Goal: Find specific page/section

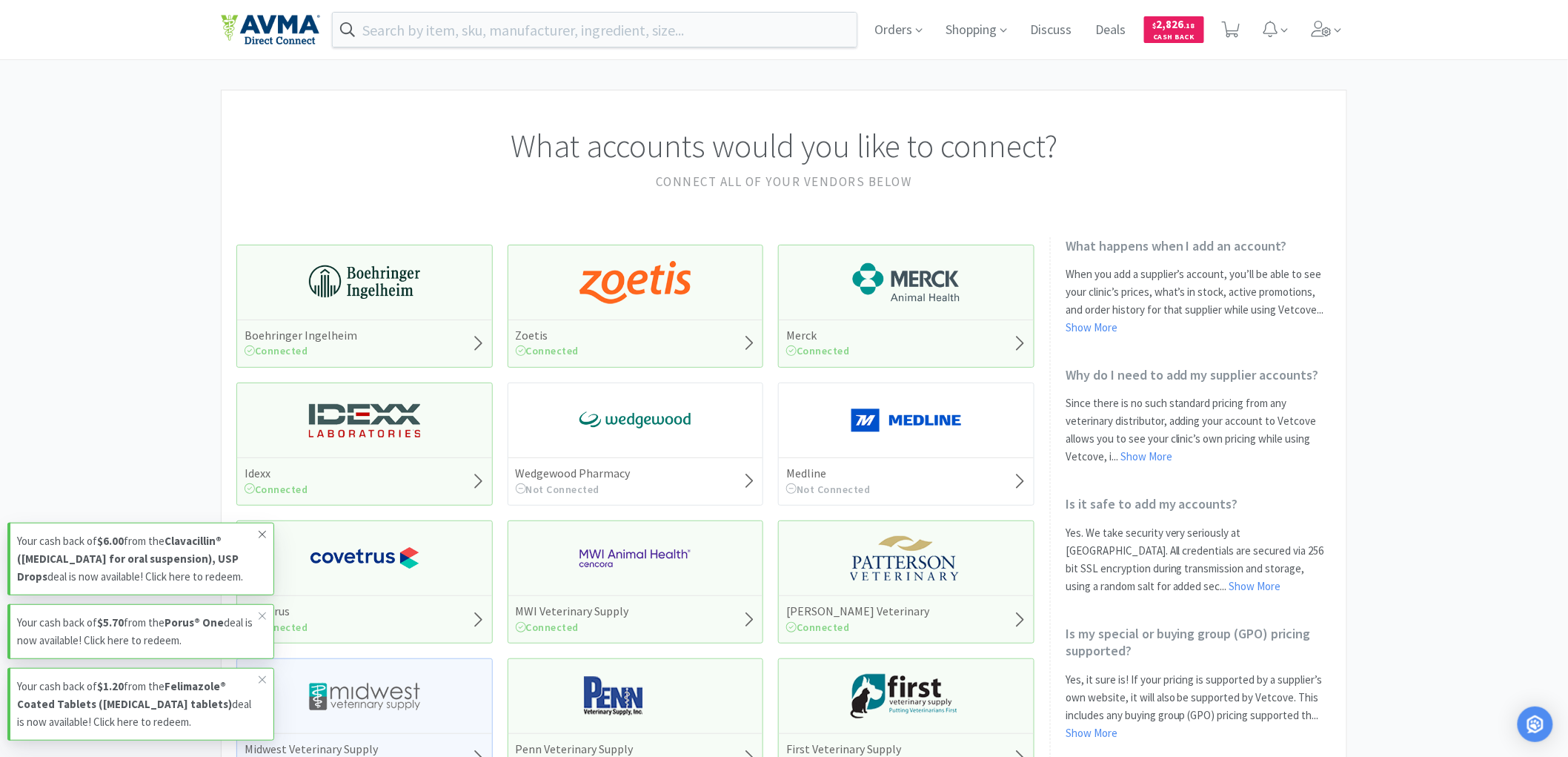
click at [262, 528] on icon at bounding box center [262, 534] width 9 height 12
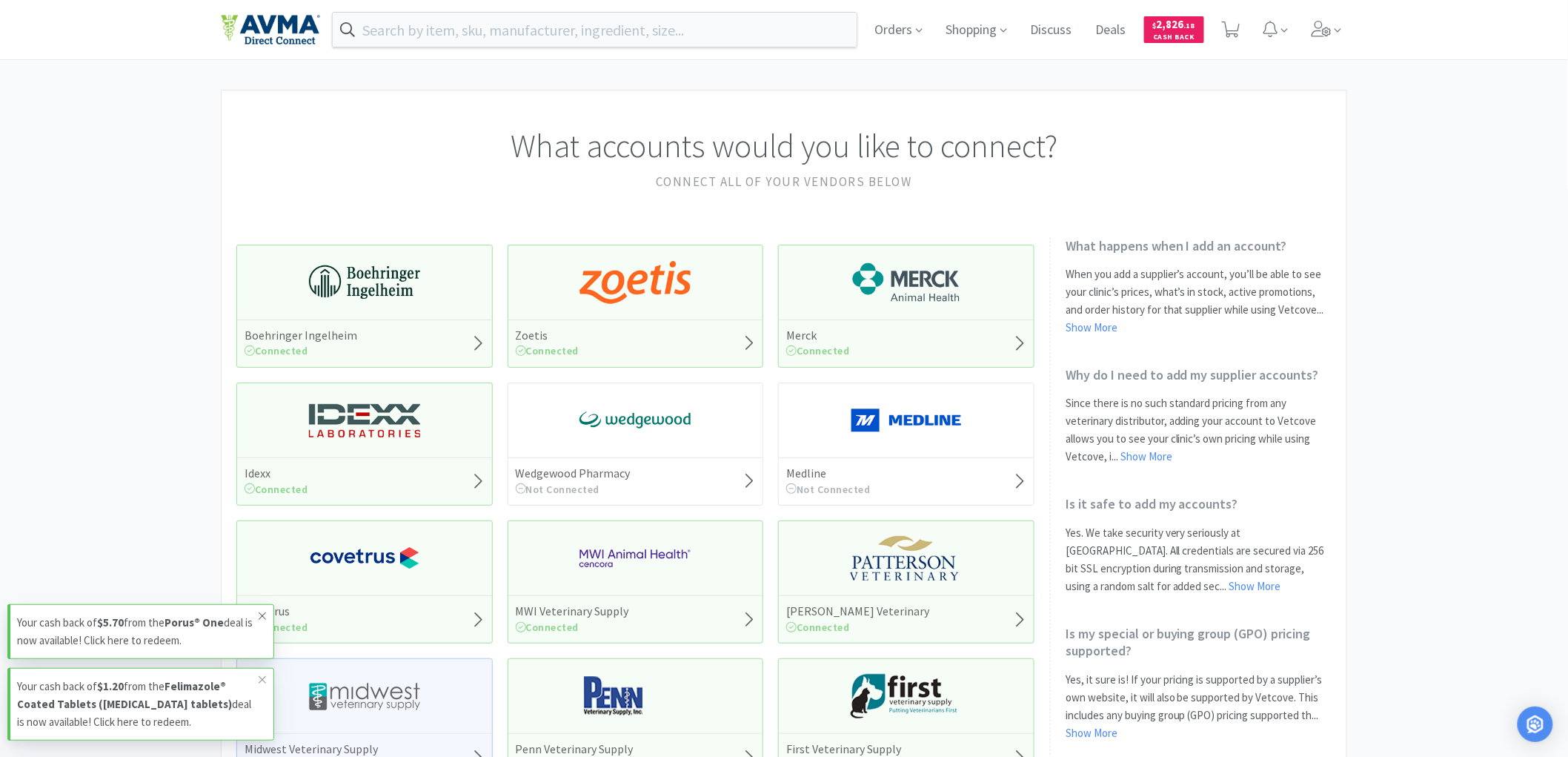
click at [261, 613] on icon at bounding box center [262, 616] width 9 height 12
click at [259, 675] on icon at bounding box center [262, 679] width 9 height 12
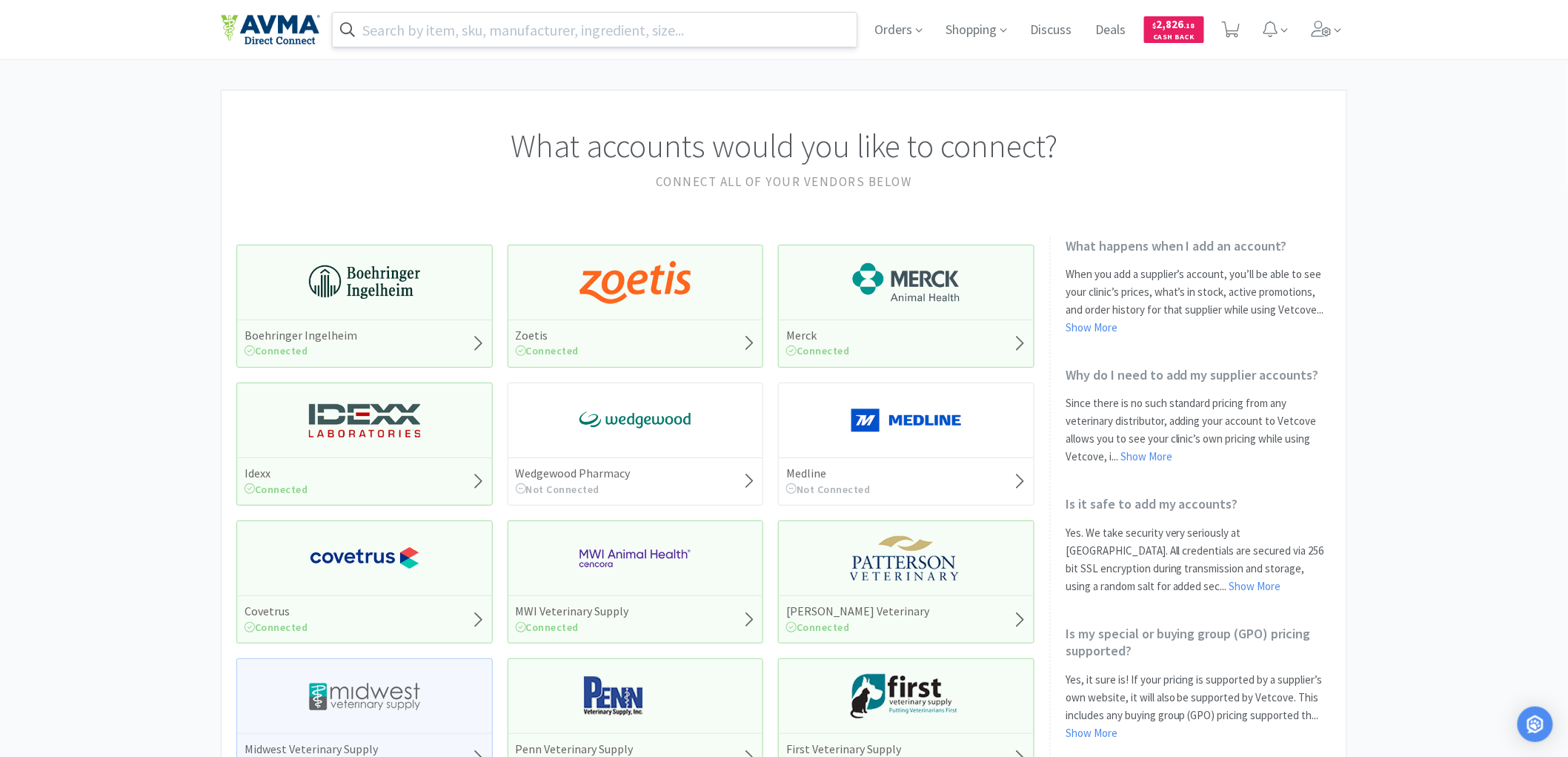
click at [461, 20] on input "text" at bounding box center [595, 30] width 524 height 34
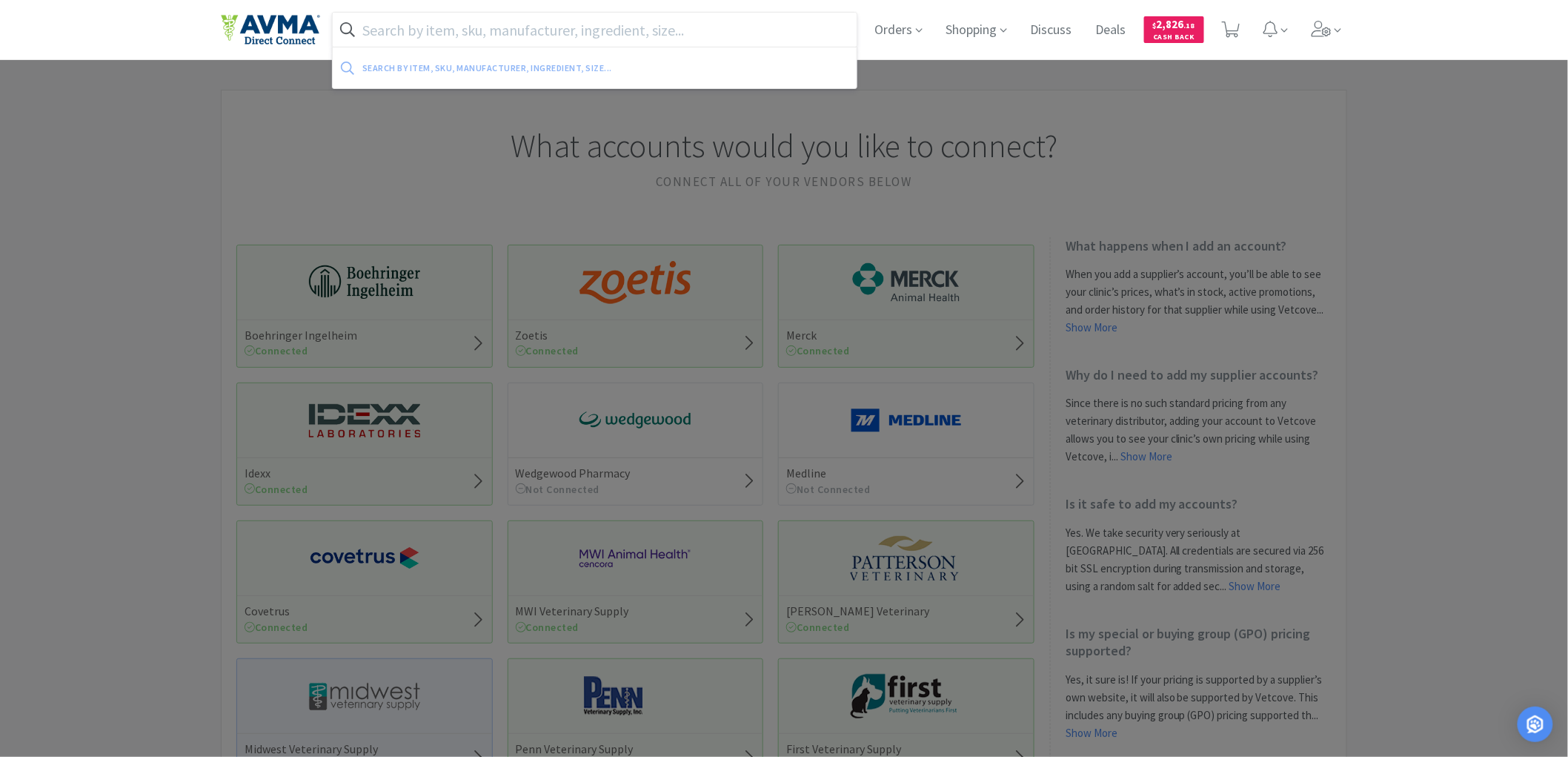
paste input "038333"
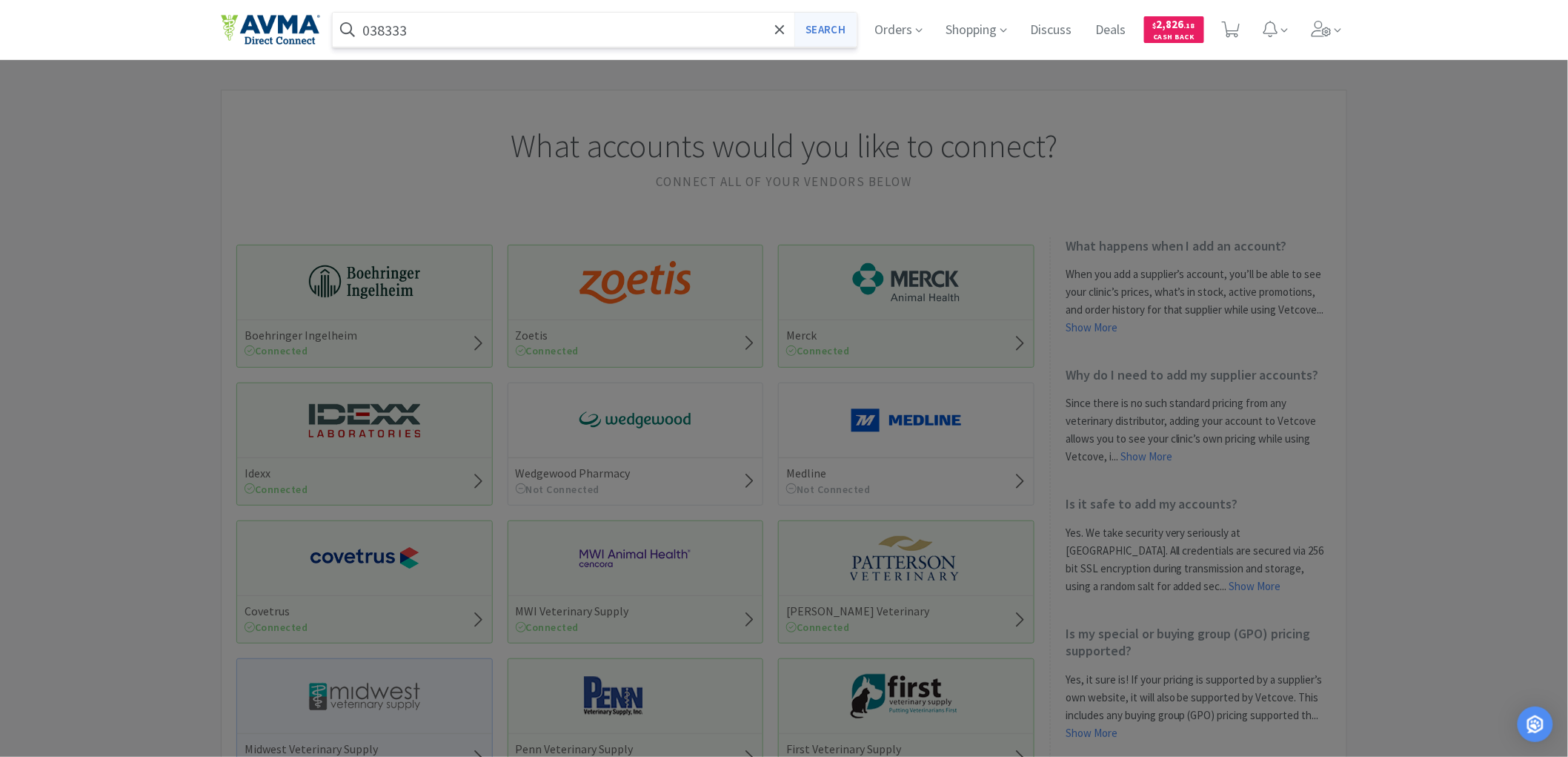
type input "038333"
click at [821, 30] on button "Search" at bounding box center [825, 30] width 62 height 34
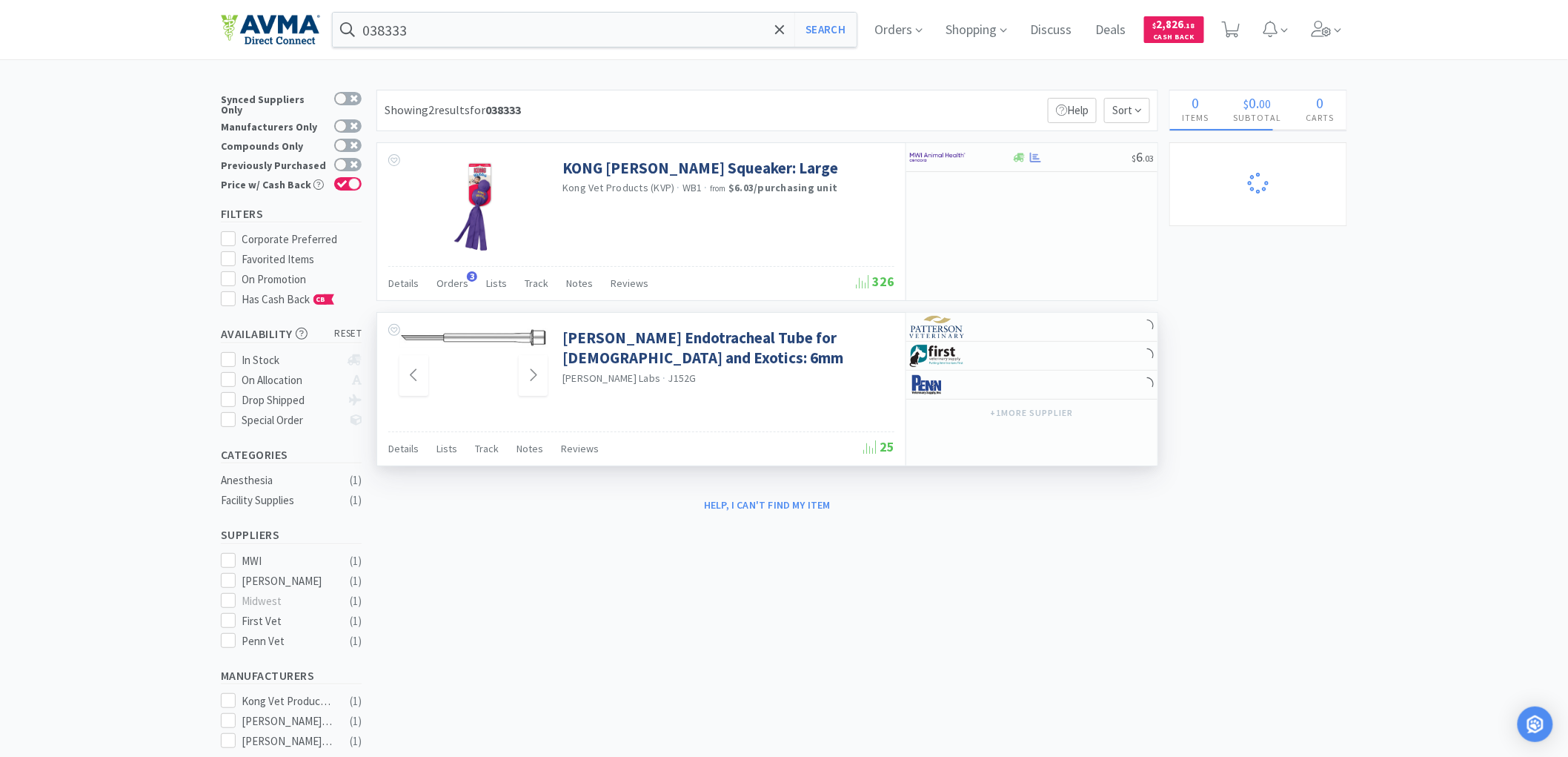
select select "1"
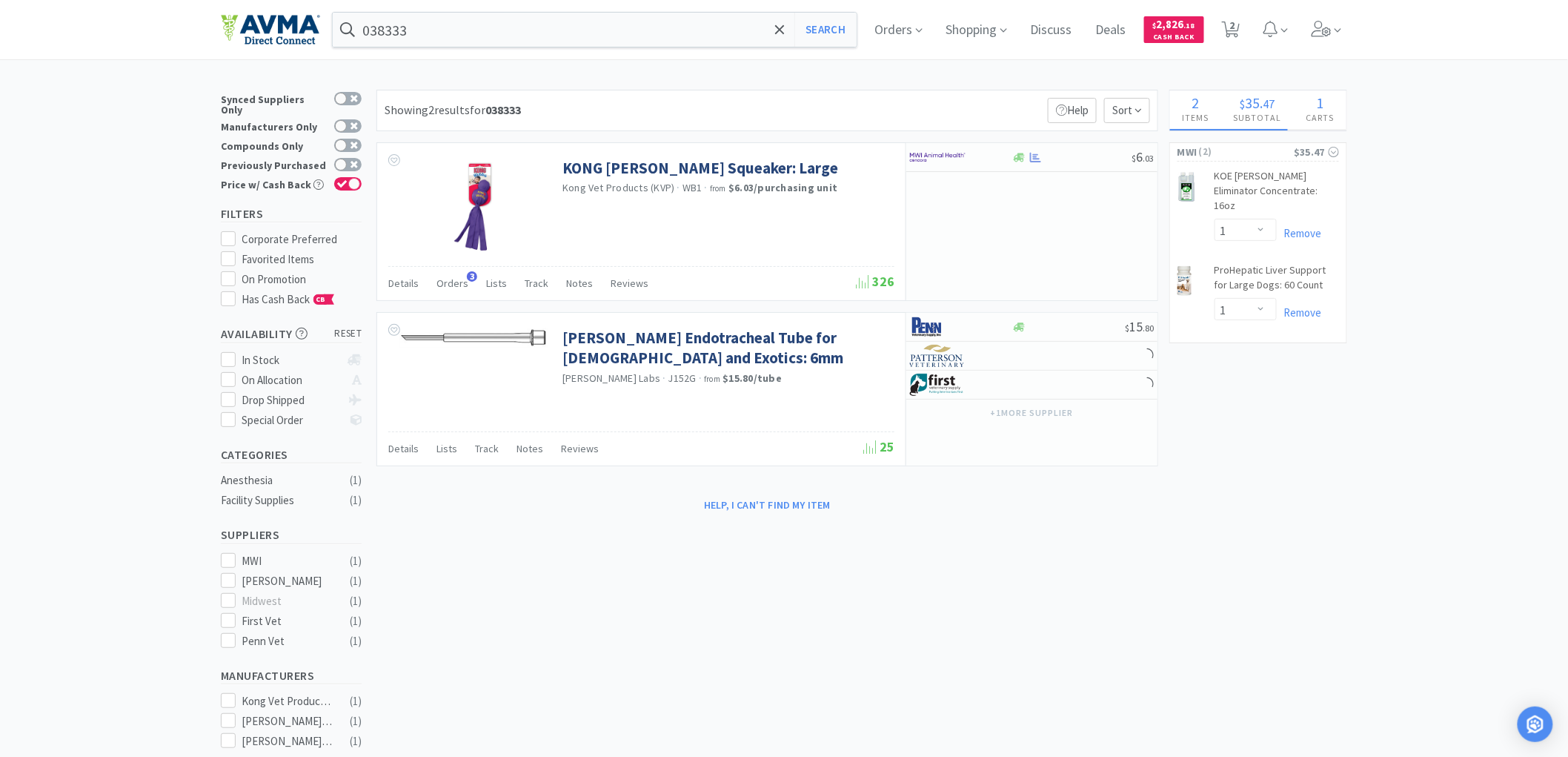
select select "1"
select select "3"
select select "1"
select select "5"
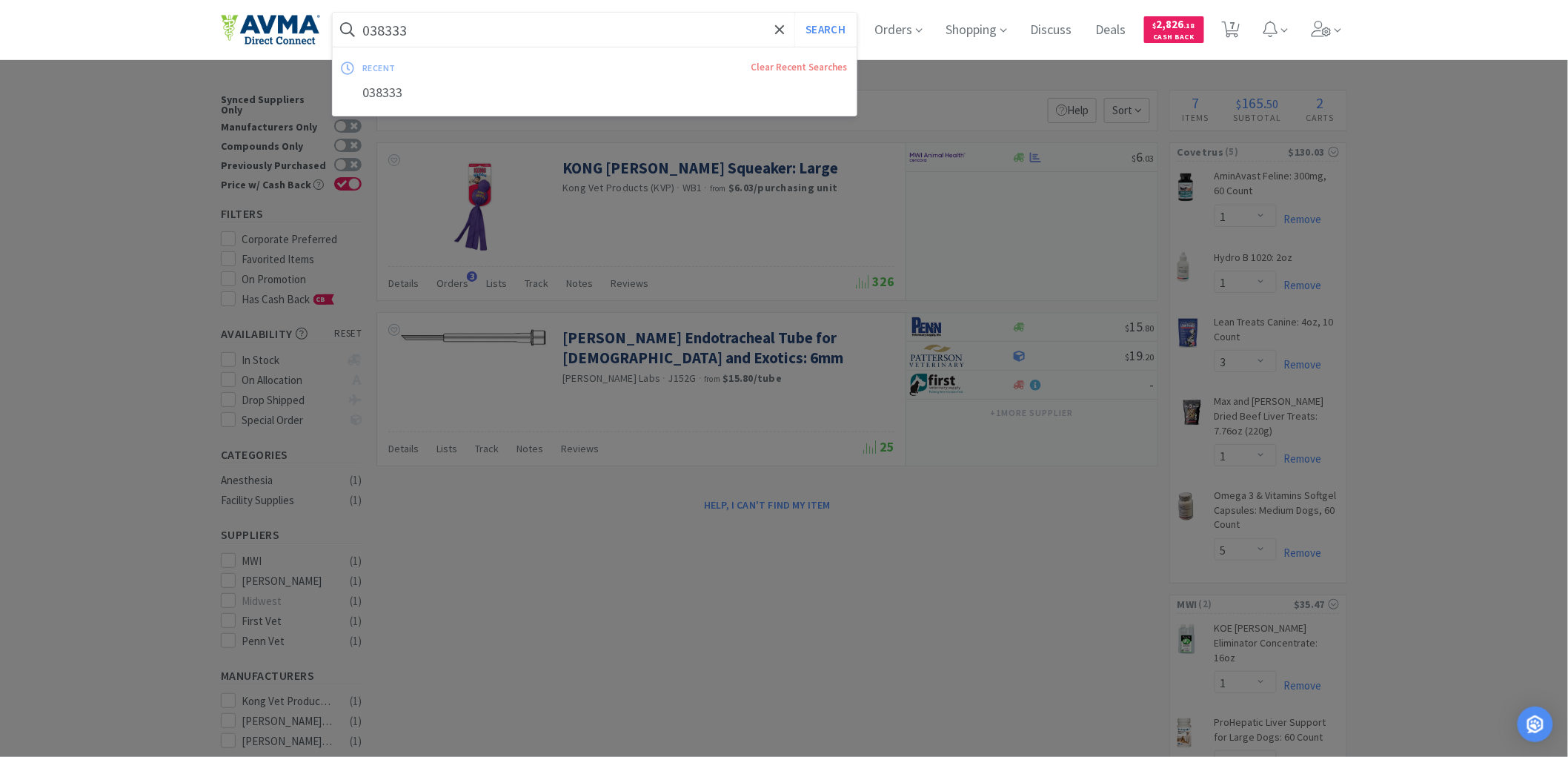
click at [529, 20] on input "038333" at bounding box center [595, 30] width 524 height 34
paste input "45523"
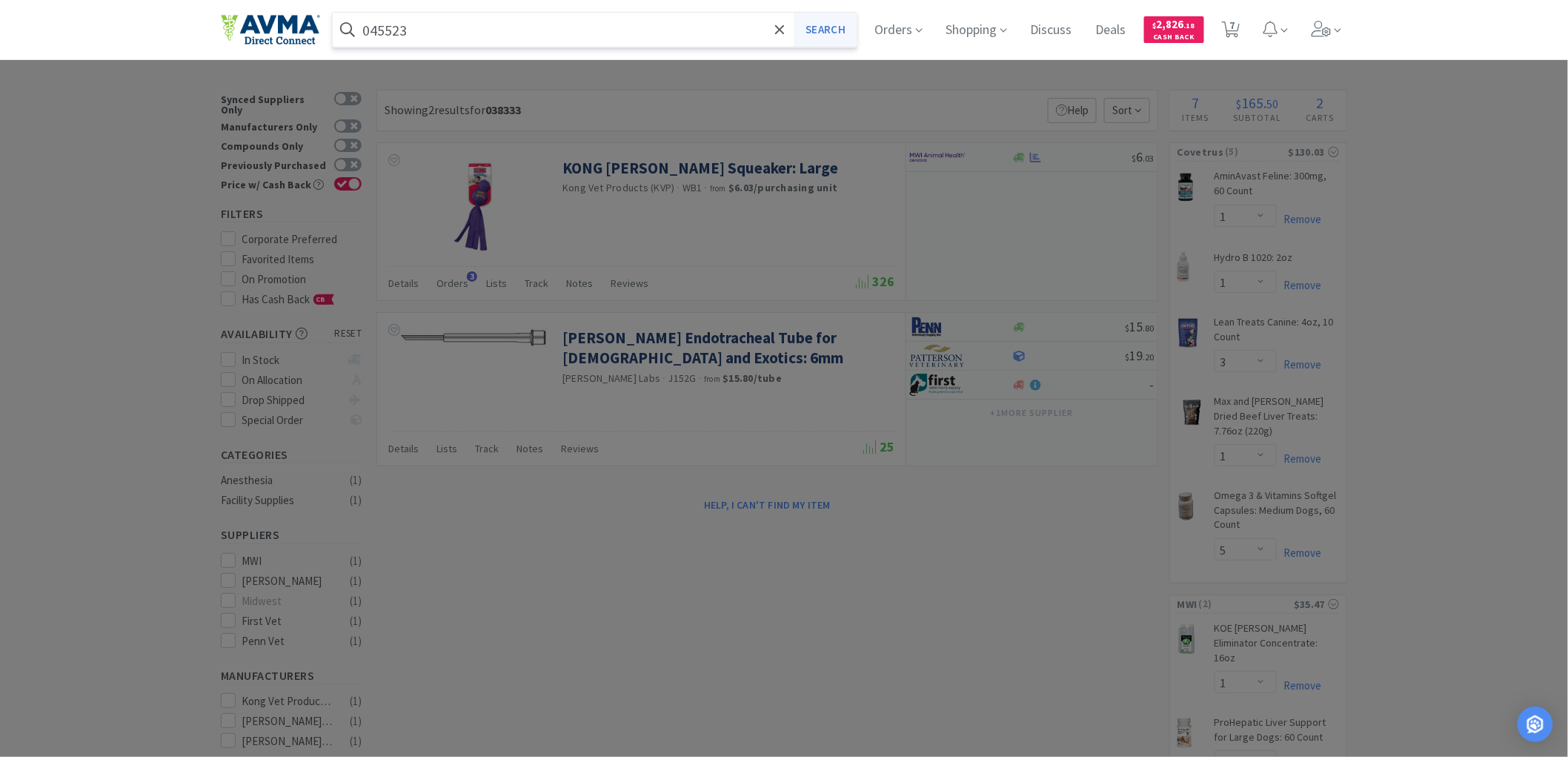
type input "045523"
click at [837, 28] on button "Search" at bounding box center [825, 30] width 62 height 34
